Goal: Task Accomplishment & Management: Manage account settings

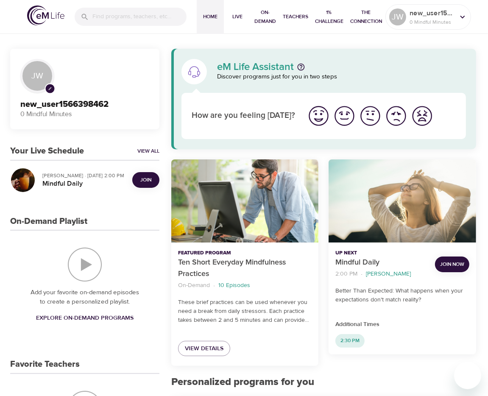
click at [452, 268] on span "Join Now" at bounding box center [452, 264] width 24 height 9
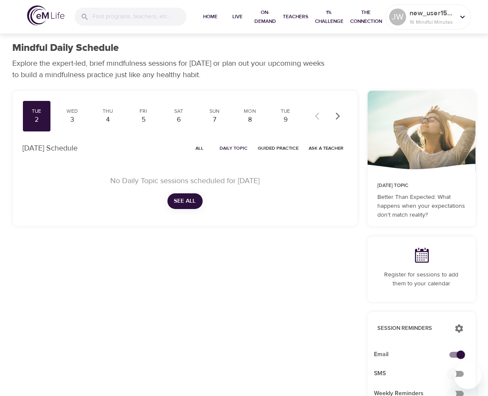
drag, startPoint x: 359, startPoint y: 0, endPoint x: 317, endPoint y: 202, distance: 205.9
click at [272, 272] on div "Tue 2 Wed 3 Thu 4 Fri 5 Sat 6 Sun 7 Mon 8 Tue 9 Wed 10 Thu 11 Fri 12 Sat 13 Sun…" at bounding box center [185, 322] width 355 height 472
click at [431, 15] on p "new_user1566398462" at bounding box center [432, 13] width 45 height 10
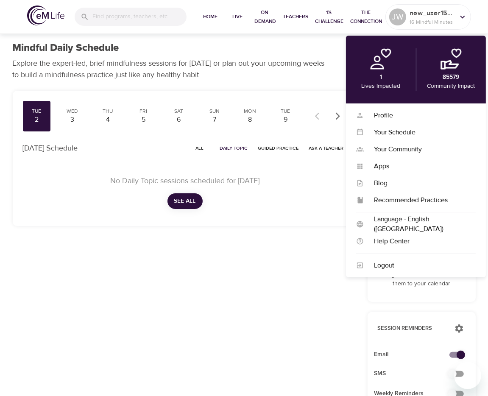
click at [378, 65] on img at bounding box center [380, 58] width 21 height 21
click at [412, 117] on div "Profile" at bounding box center [420, 116] width 112 height 10
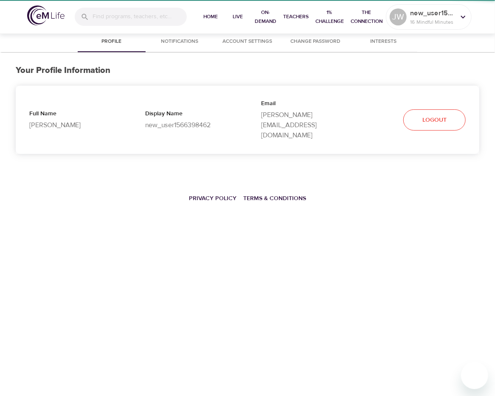
select select "10"
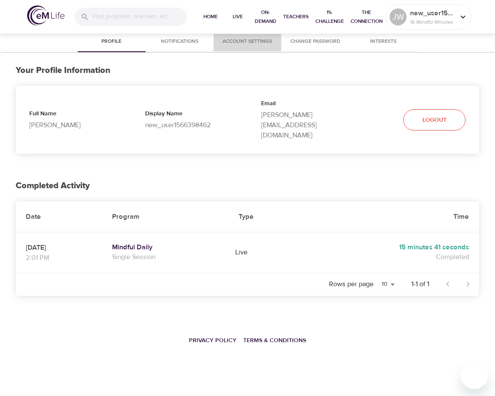
click at [233, 47] on button "Account Settings" at bounding box center [247, 42] width 68 height 20
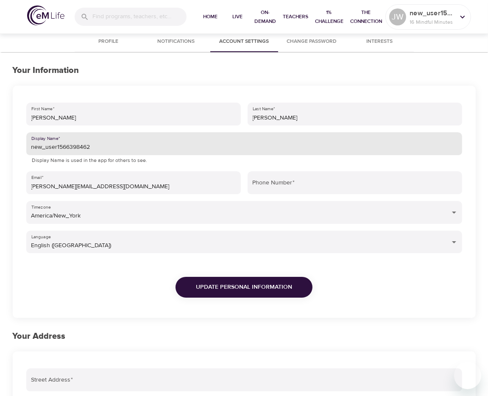
click at [73, 147] on input "new_user1566398462" at bounding box center [244, 143] width 436 height 23
drag, startPoint x: 107, startPoint y: 148, endPoint x: -20, endPoint y: 147, distance: 126.5
click at [0, 147] on html "Home Live On-Demand Teachers 1% Challenge The Connection JW new_user1566398462 …" at bounding box center [244, 316] width 488 height 632
type input "JW_timeout"
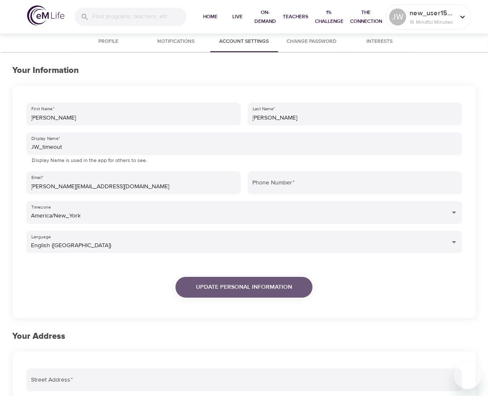
click at [291, 287] on span "Update Personal Information" at bounding box center [244, 287] width 96 height 11
